Goal: Task Accomplishment & Management: Manage account settings

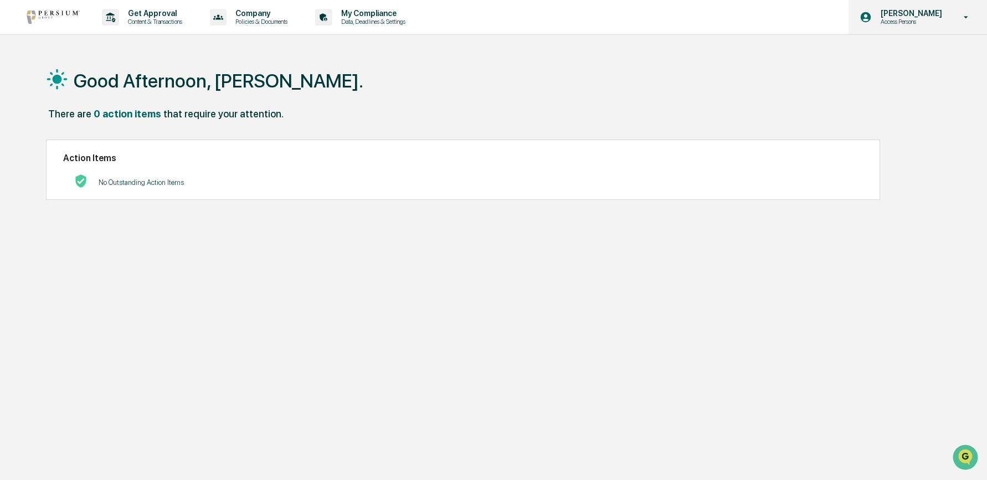
click at [947, 12] on p "[PERSON_NAME]" at bounding box center [910, 13] width 76 height 9
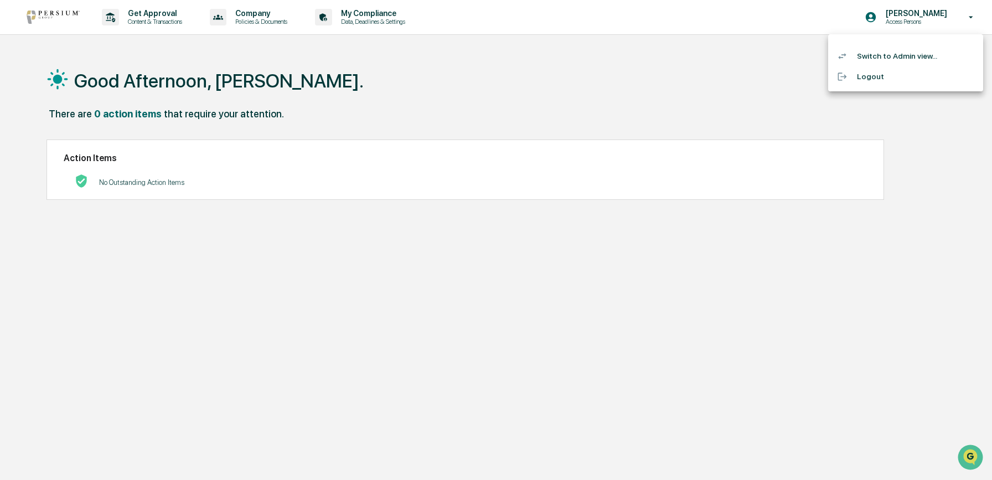
click at [896, 52] on li "Switch to Admin view..." at bounding box center [905, 56] width 155 height 20
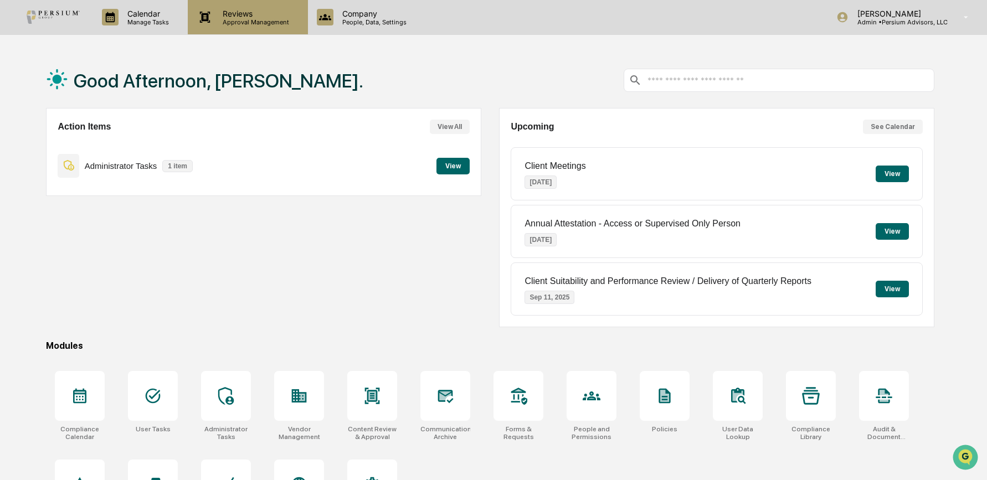
click at [236, 15] on p "Reviews" at bounding box center [254, 13] width 81 height 9
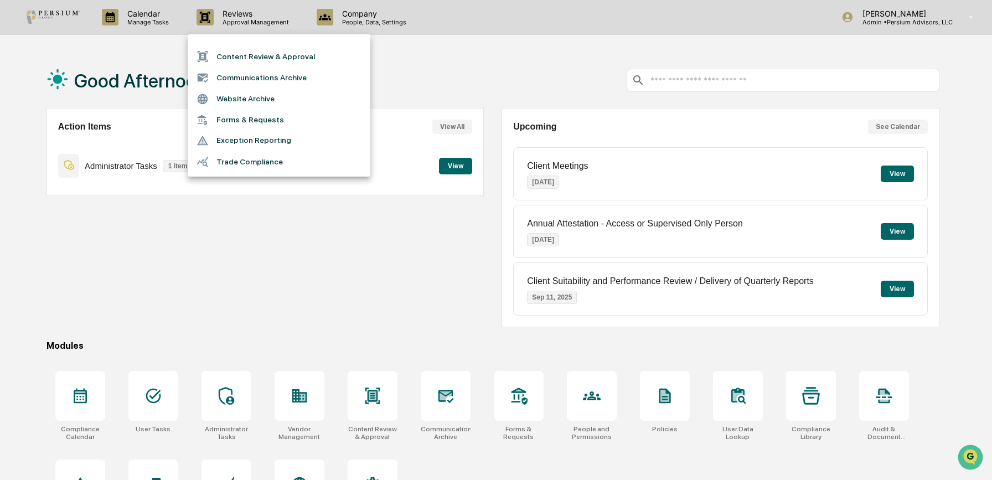
click at [132, 269] on div at bounding box center [496, 240] width 992 height 480
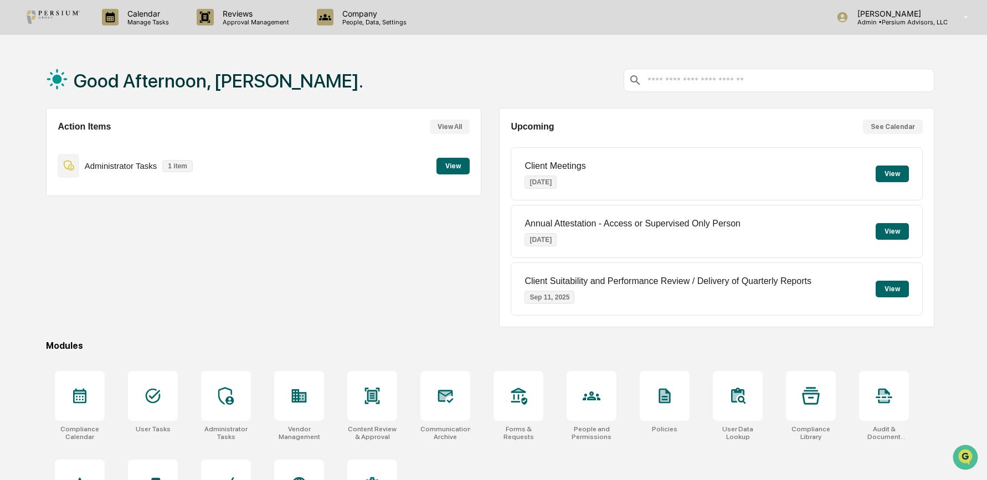
click at [446, 172] on button "View" at bounding box center [452, 166] width 33 height 17
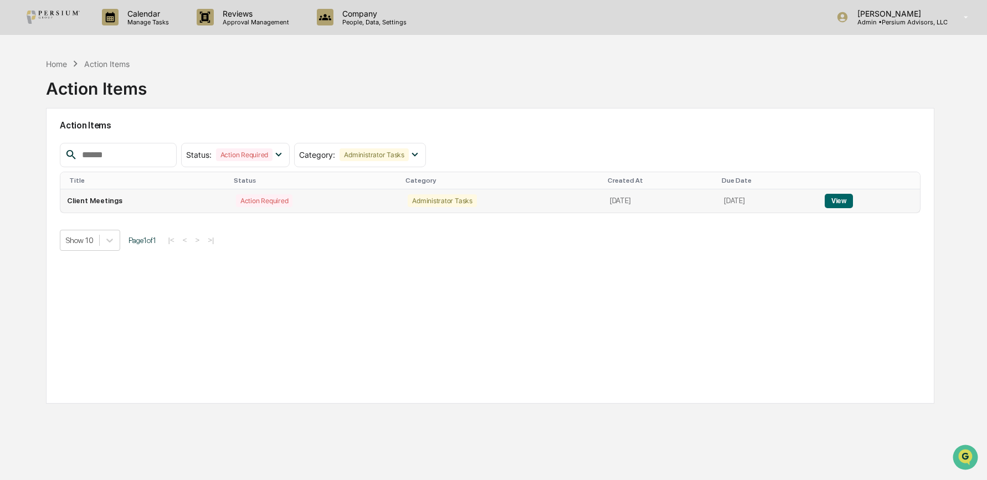
click at [847, 197] on button "View" at bounding box center [839, 201] width 28 height 14
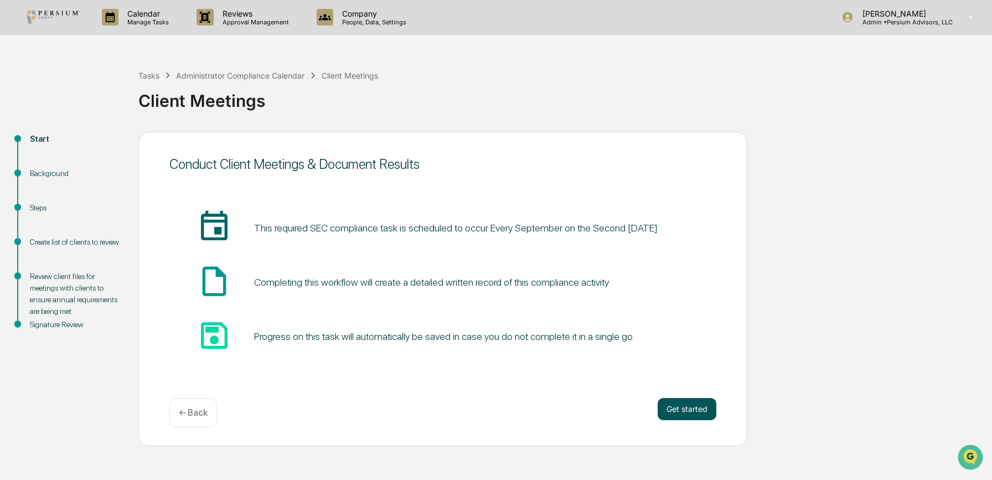
click at [681, 404] on button "Get started" at bounding box center [687, 409] width 59 height 22
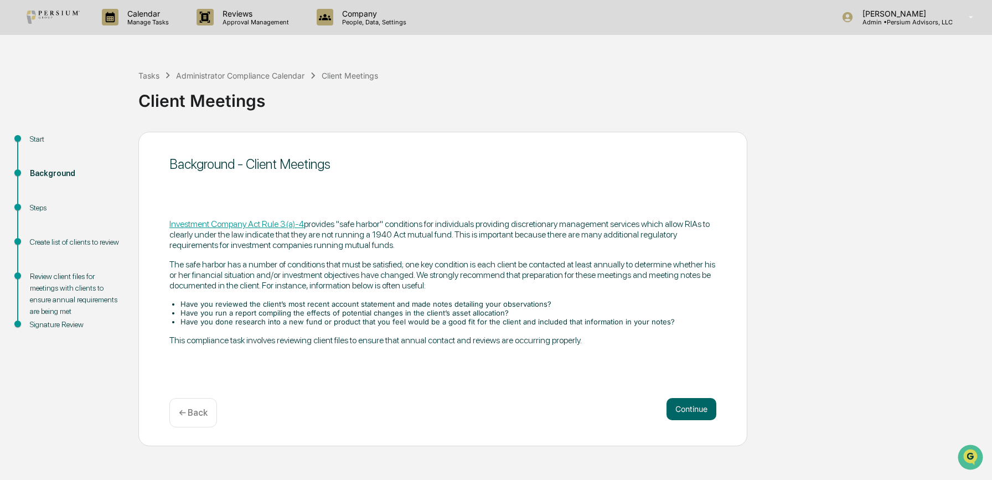
click at [681, 404] on button "Continue" at bounding box center [692, 409] width 50 height 22
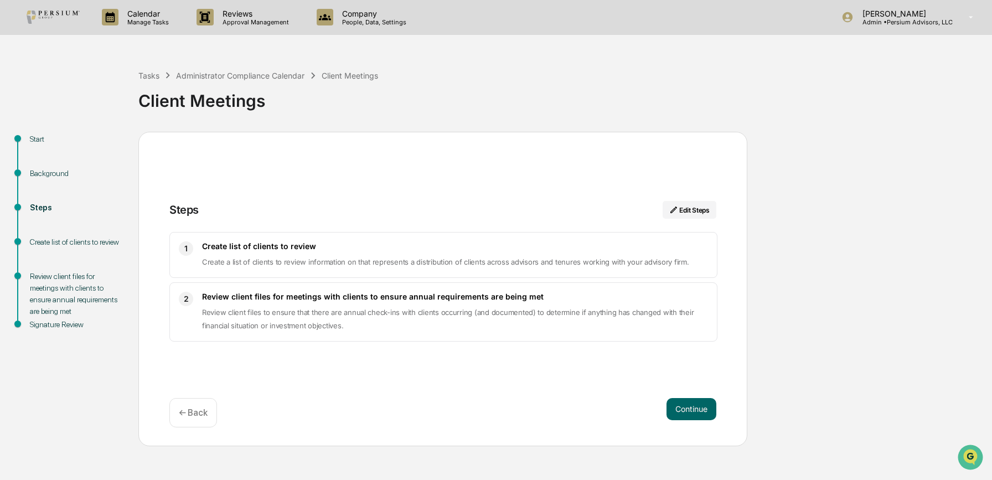
click at [681, 404] on button "Continue" at bounding box center [692, 409] width 50 height 22
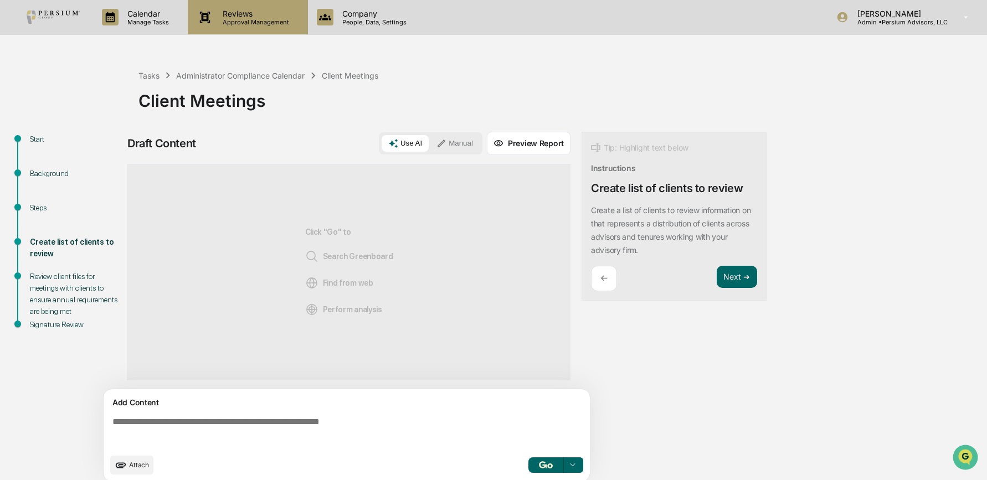
click at [218, 16] on p "Reviews" at bounding box center [254, 13] width 81 height 9
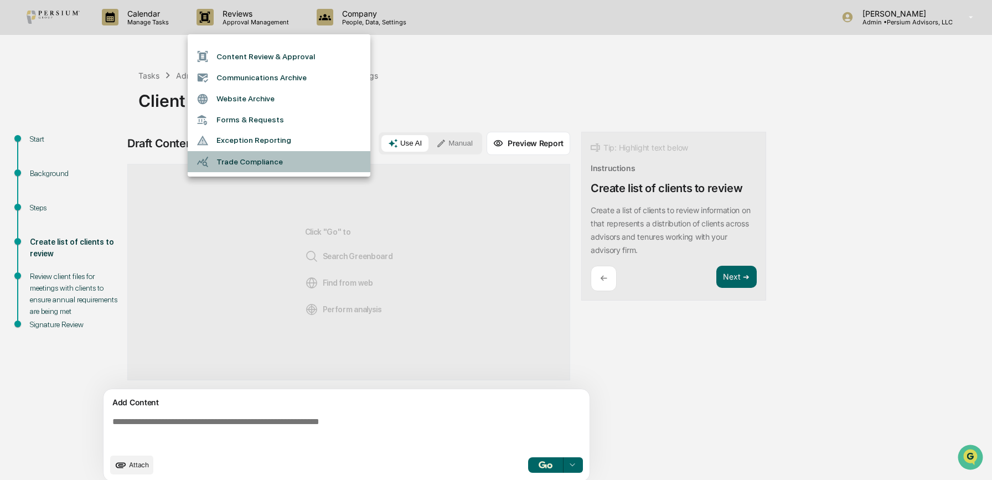
click at [233, 161] on li "Trade Compliance" at bounding box center [279, 161] width 183 height 21
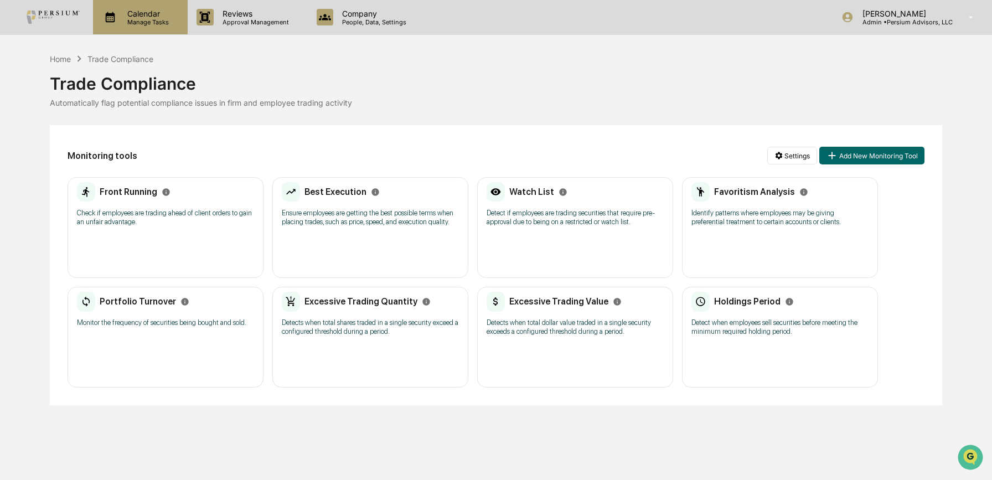
click at [148, 14] on p "Calendar" at bounding box center [147, 13] width 56 height 9
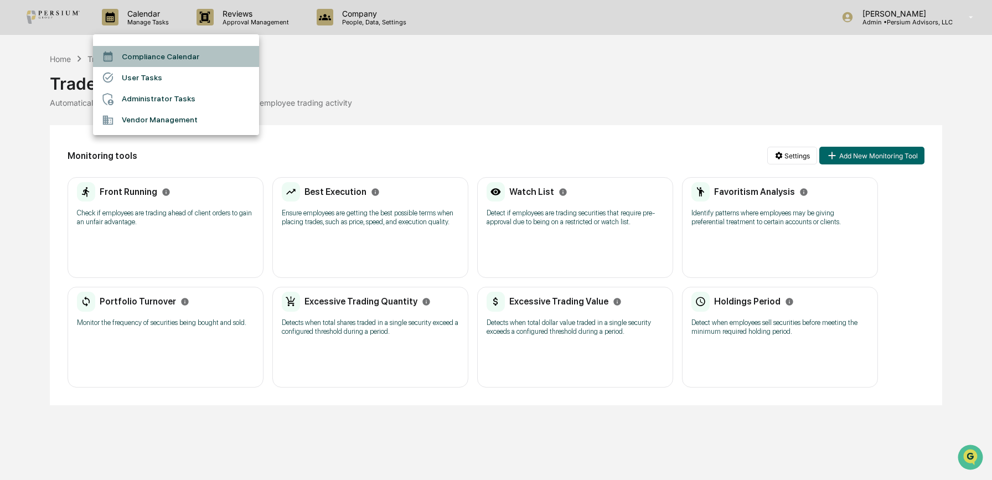
click at [148, 52] on li "Compliance Calendar" at bounding box center [176, 56] width 166 height 21
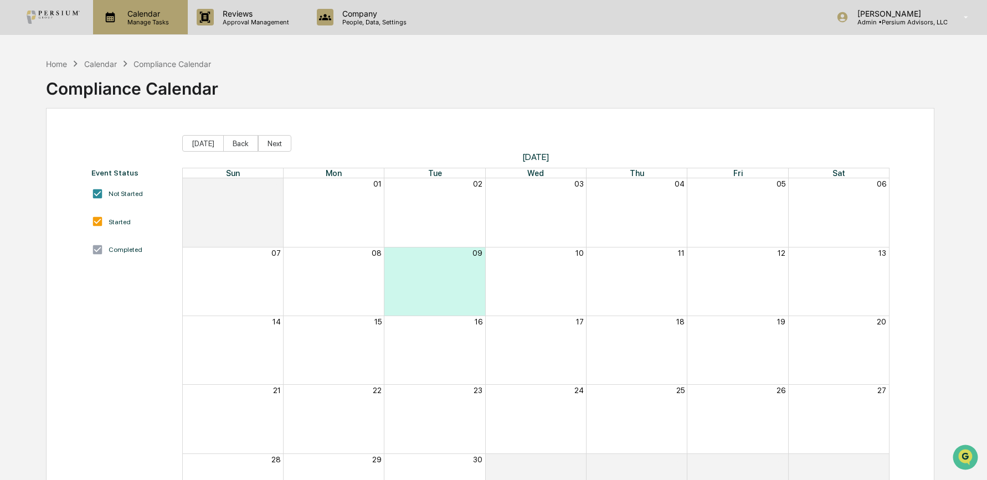
click at [142, 15] on p "Calendar" at bounding box center [147, 13] width 56 height 9
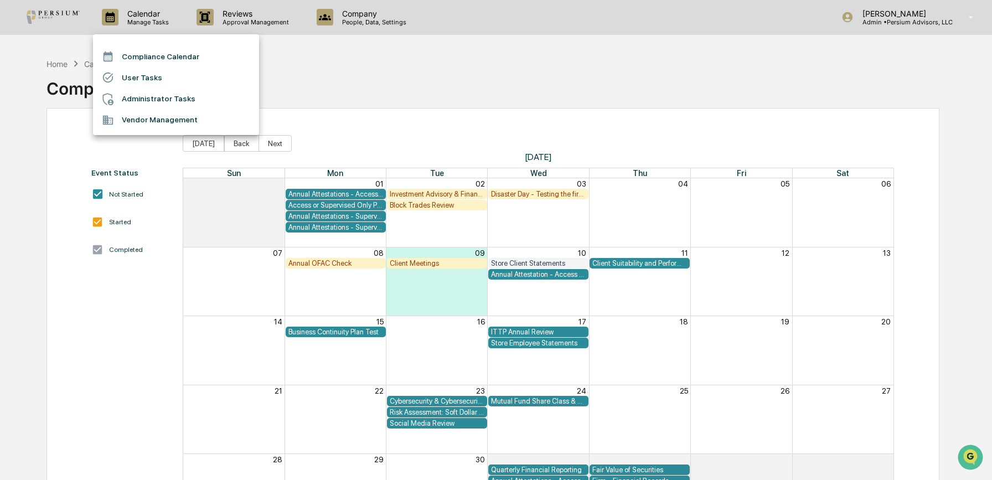
click at [136, 99] on li "Administrator Tasks" at bounding box center [176, 99] width 166 height 21
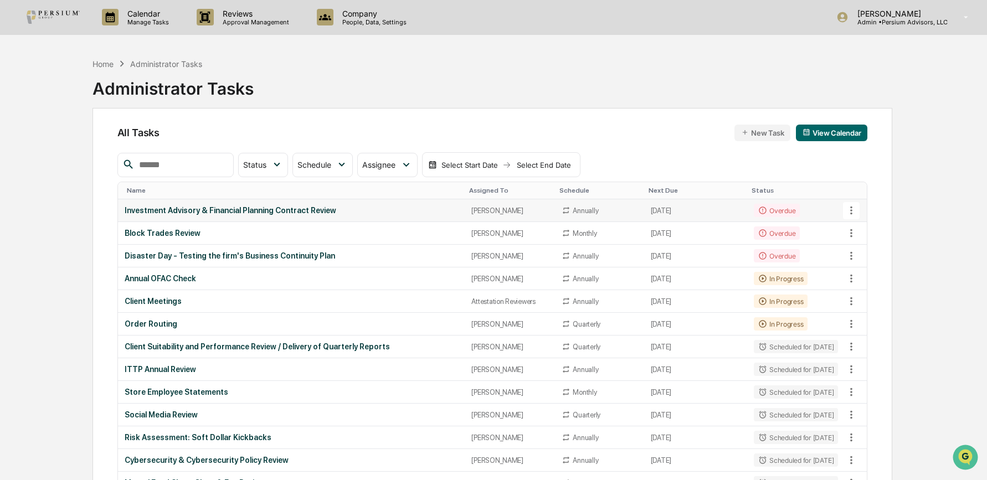
click at [156, 211] on div "Investment Advisory & Financial Planning Contract Review" at bounding box center [292, 210] width 334 height 9
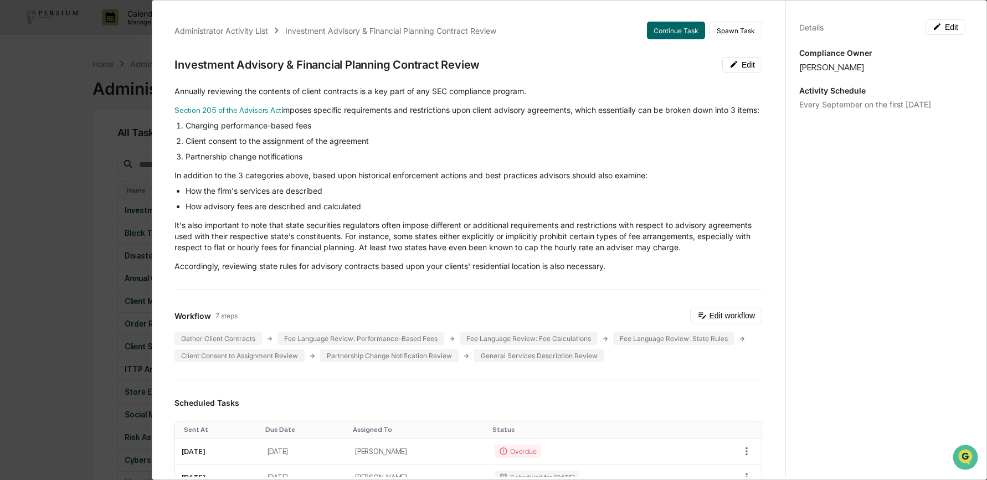
click at [104, 131] on div "Administrator Activity List Investment Advisory & Financial Planning Contract R…" at bounding box center [493, 240] width 987 height 480
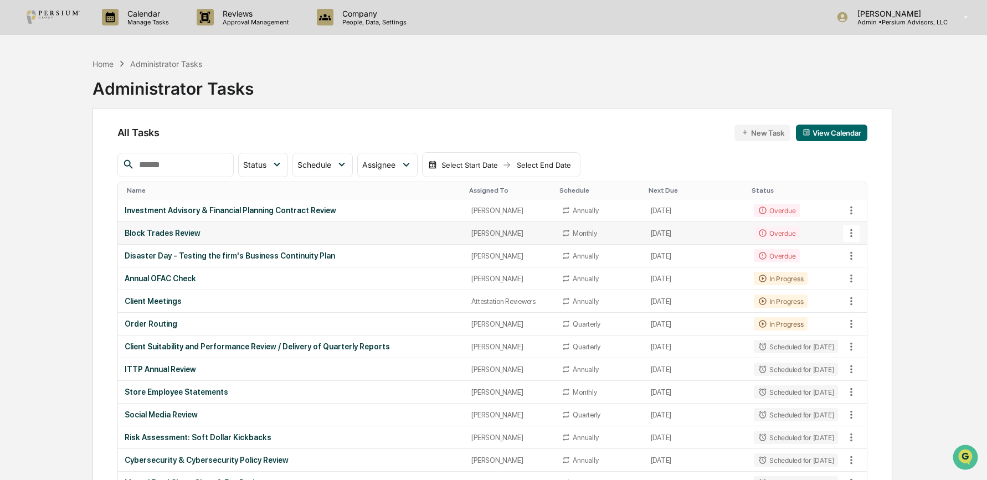
click at [168, 227] on td "Block Trades Review" at bounding box center [291, 233] width 347 height 23
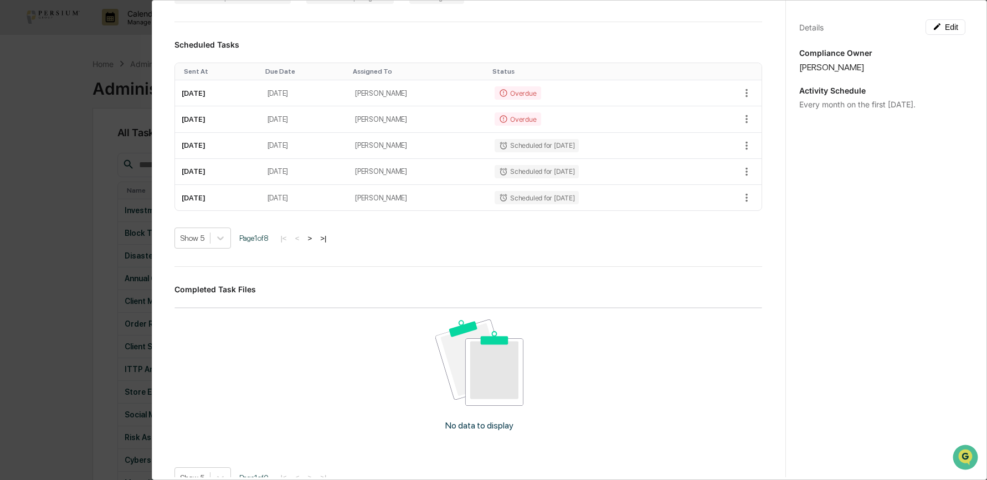
scroll to position [111, 0]
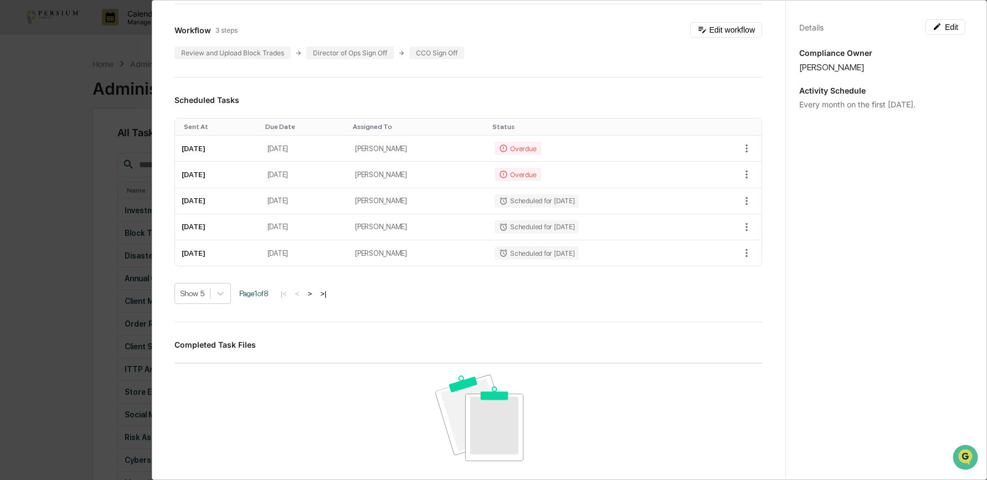
click at [315, 294] on button ">" at bounding box center [309, 293] width 11 height 9
click at [304, 289] on button "<" at bounding box center [298, 293] width 11 height 9
